Goal: Task Accomplishment & Management: Manage account settings

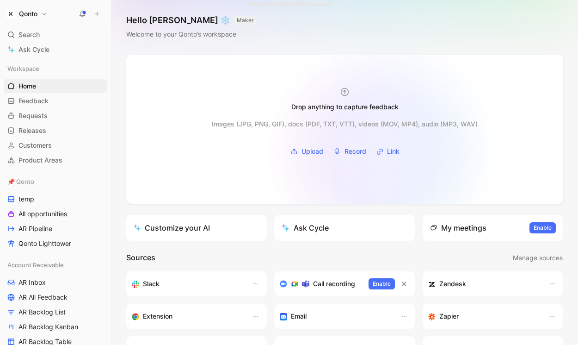
click at [382, 151] on icon "button" at bounding box center [381, 150] width 4 height 4
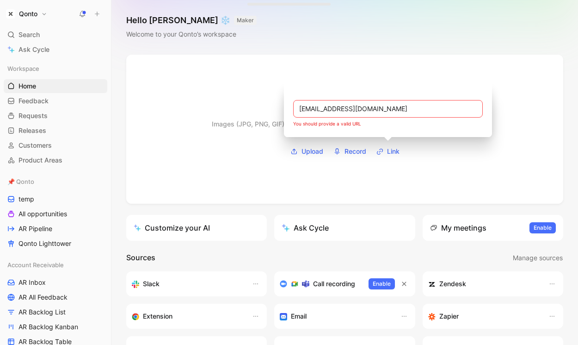
type input "[EMAIL_ADDRESS][DOMAIN_NAME]"
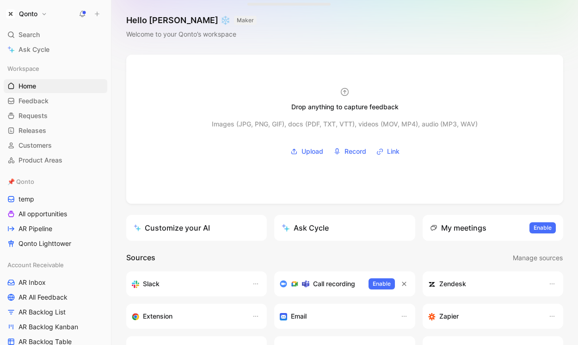
click at [41, 11] on button "Qonto" at bounding box center [27, 13] width 46 height 13
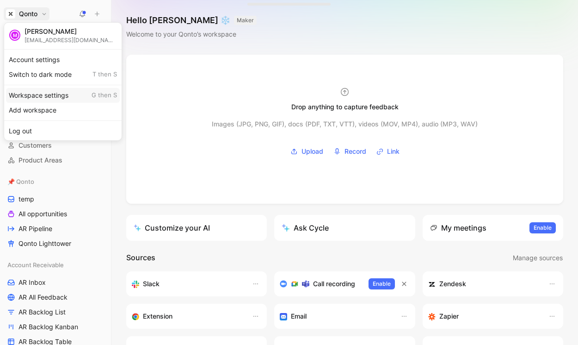
click at [64, 95] on div "Workspace settings G then S" at bounding box center [63, 95] width 114 height 15
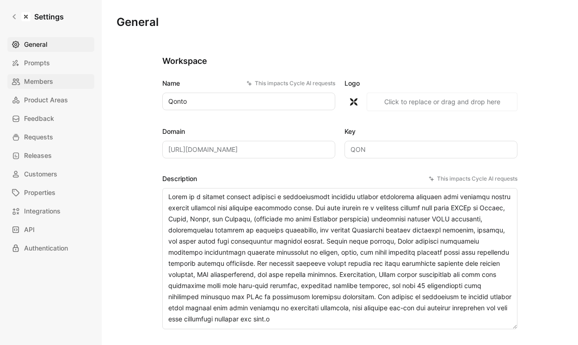
click at [74, 85] on link "Members" at bounding box center [50, 81] width 87 height 15
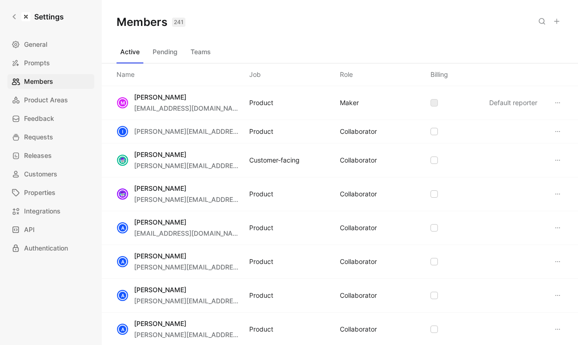
click at [558, 21] on icon at bounding box center [556, 21] width 7 height 7
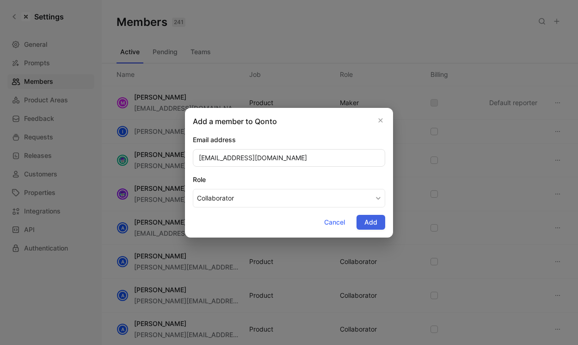
type input "[EMAIL_ADDRESS][DOMAIN_NAME]"
click at [375, 222] on span "Add" at bounding box center [370, 221] width 13 height 11
